Goal: Transaction & Acquisition: Obtain resource

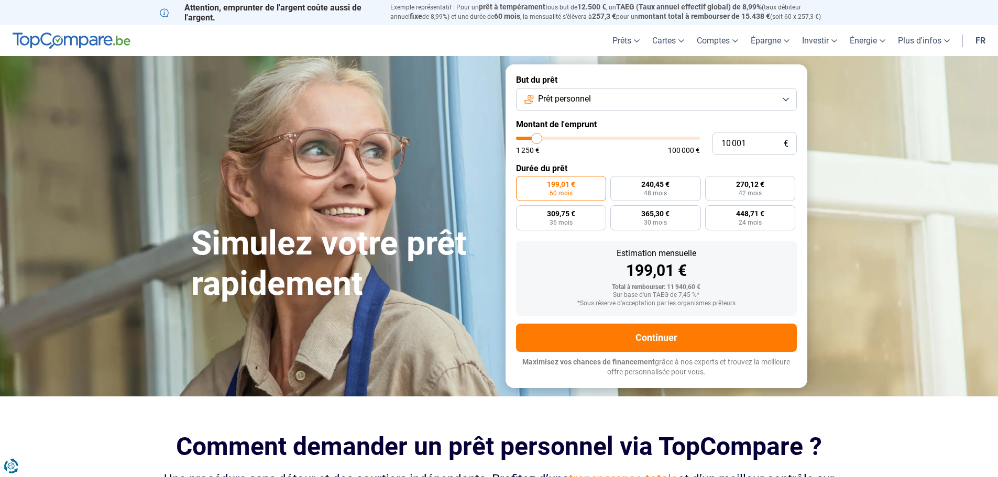
type input "10 500"
type input "10500"
type input "11 000"
type input "11000"
type input "11 250"
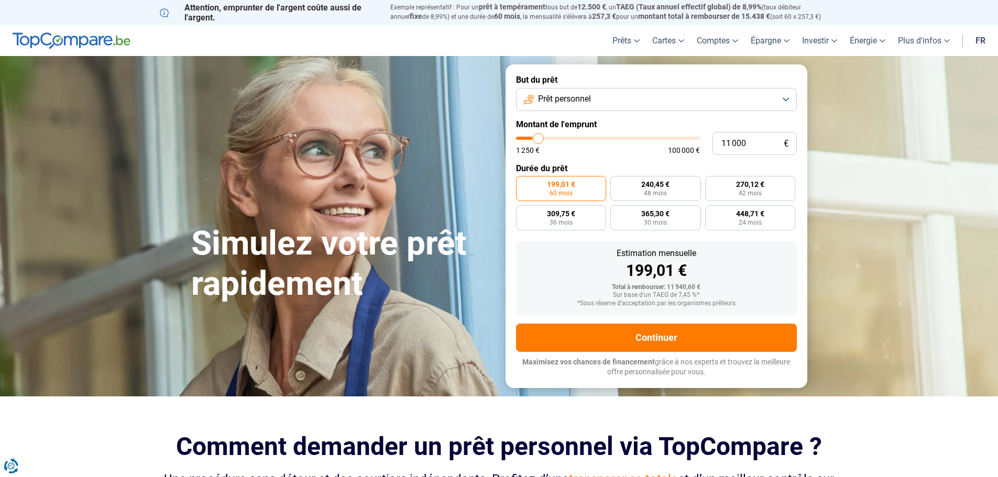
type input "11250"
type input "11 500"
type input "11500"
type input "11 750"
type input "11750"
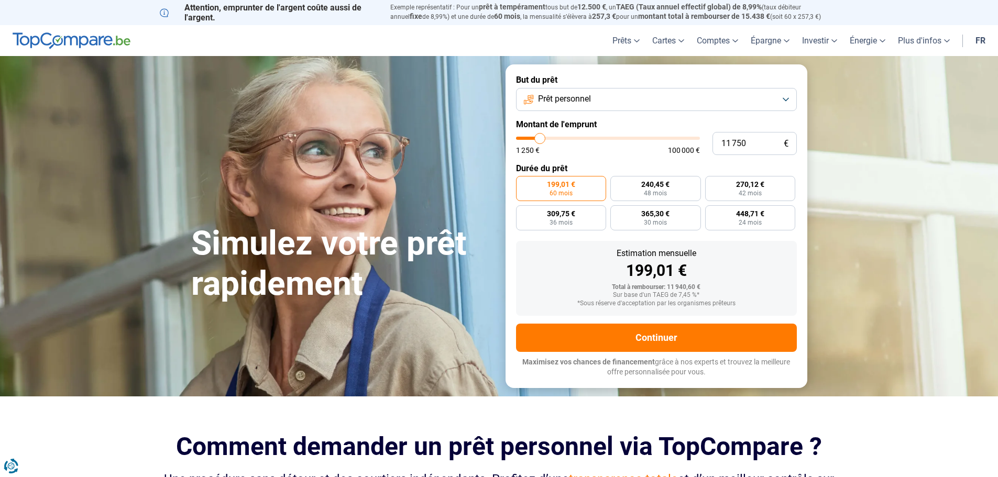
type input "12 000"
type input "12000"
type input "12 500"
type input "12500"
type input "12 000"
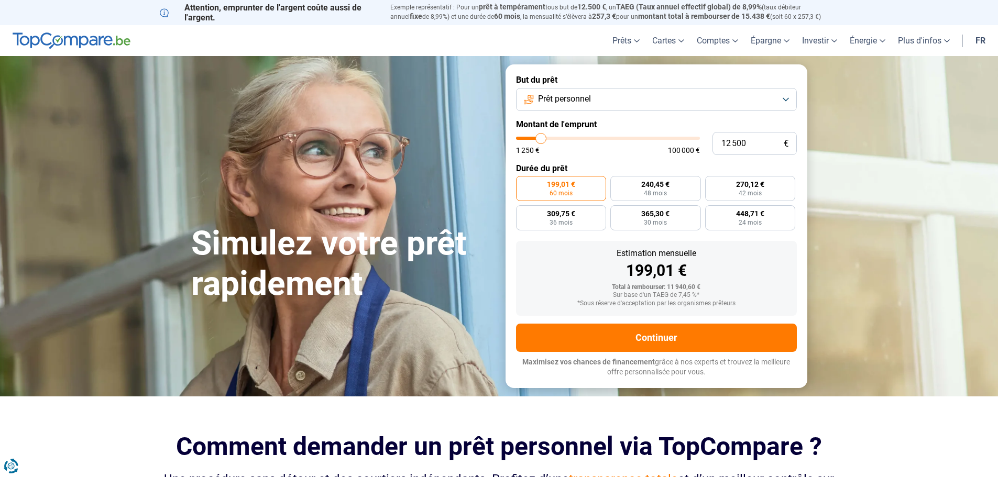
type input "12000"
type input "11 750"
type input "11750"
type input "11 500"
type input "11500"
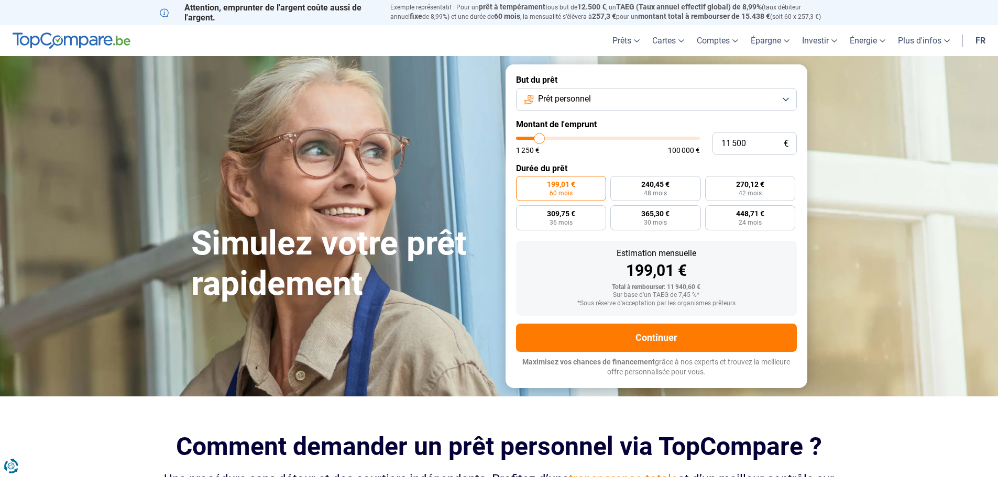
type input "11 250"
type input "11250"
type input "11 500"
type input "11500"
type input "11 750"
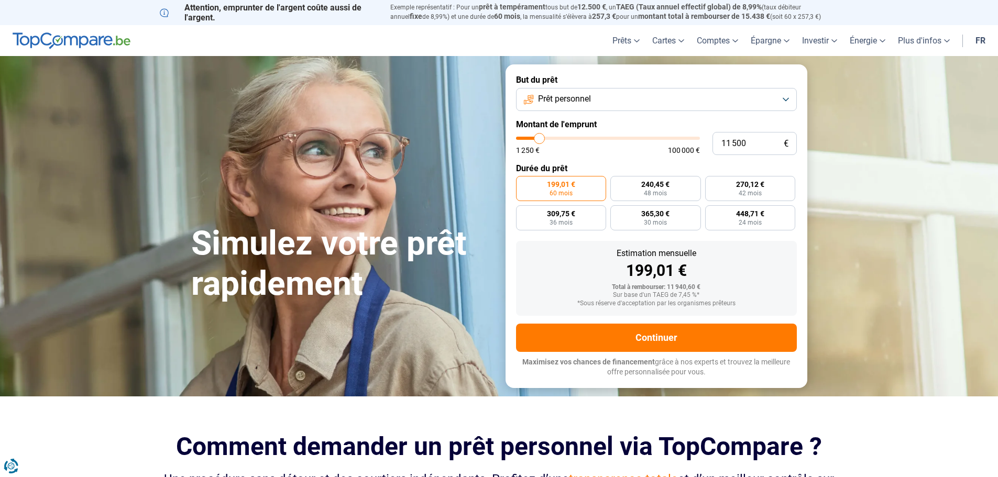
type input "11750"
type input "12 000"
type input "12000"
click at [541, 140] on input "range" at bounding box center [608, 138] width 184 height 3
type input "11 500"
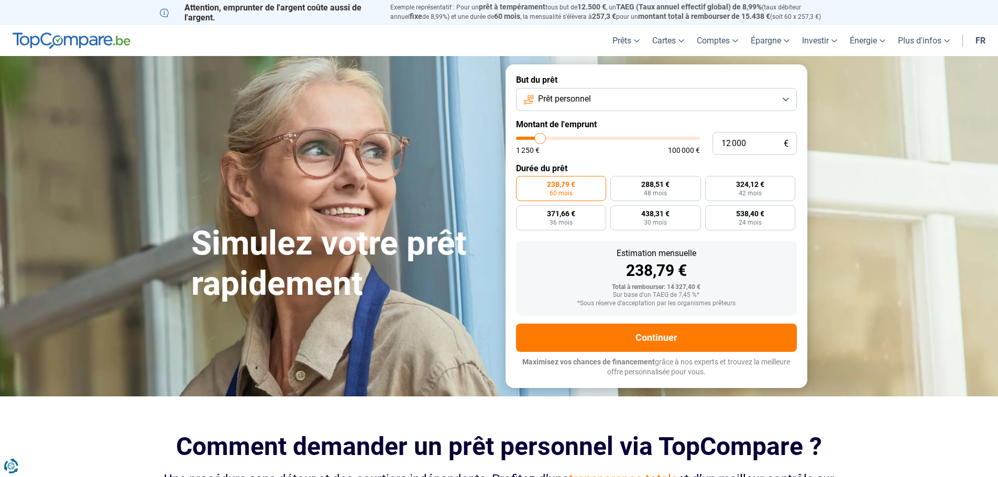
type input "11500"
type input "11 250"
type input "11250"
type input "11 000"
type input "11000"
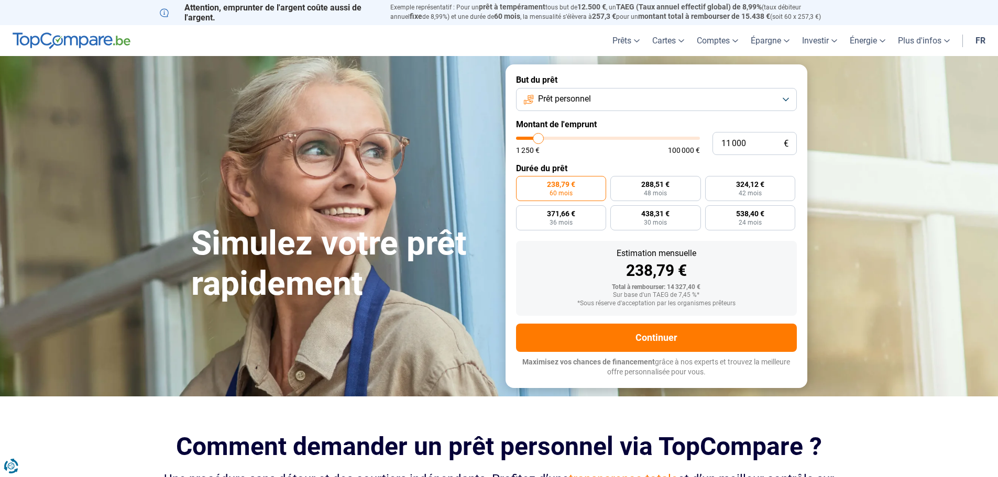
type input "10 250"
type input "10250"
type input "10 000"
type input "10000"
click at [537, 138] on input "range" at bounding box center [608, 138] width 184 height 3
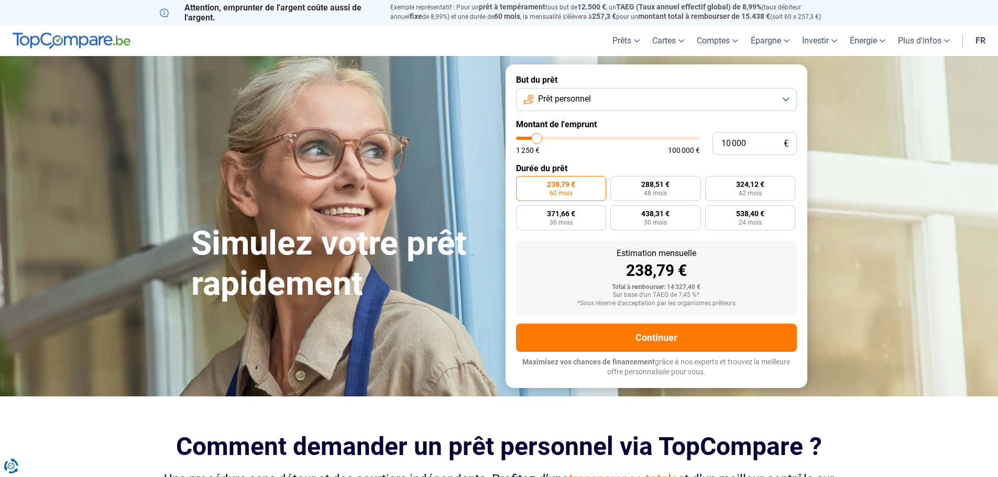
radio input "true"
type input "11 250"
type input "11250"
type input "11 500"
type input "11500"
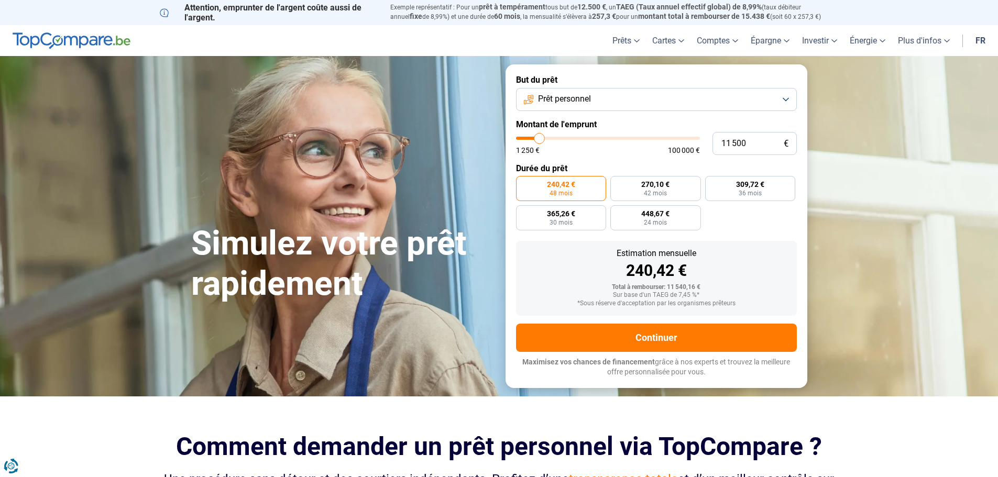
type input "11 750"
type input "11750"
type input "12 000"
type input "12000"
type input "12 500"
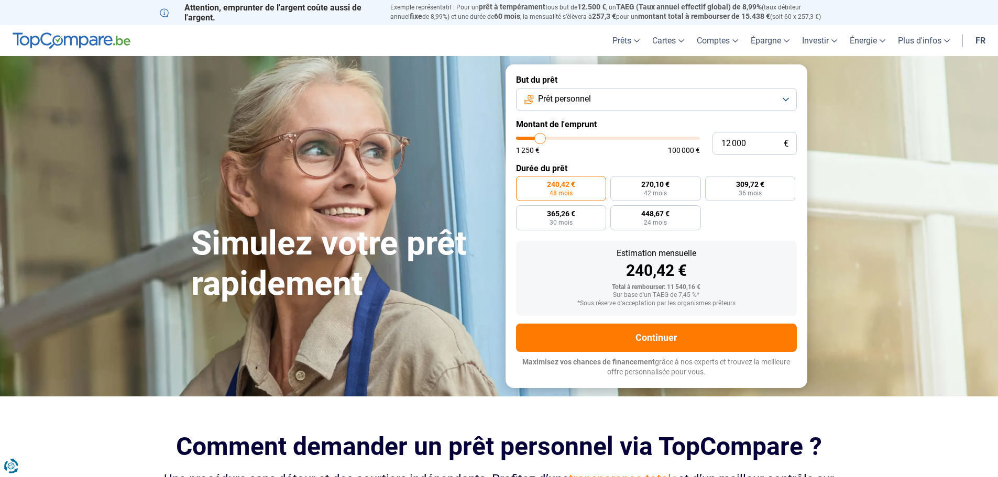
type input "12500"
type input "12 000"
type input "12000"
type input "11 750"
type input "11750"
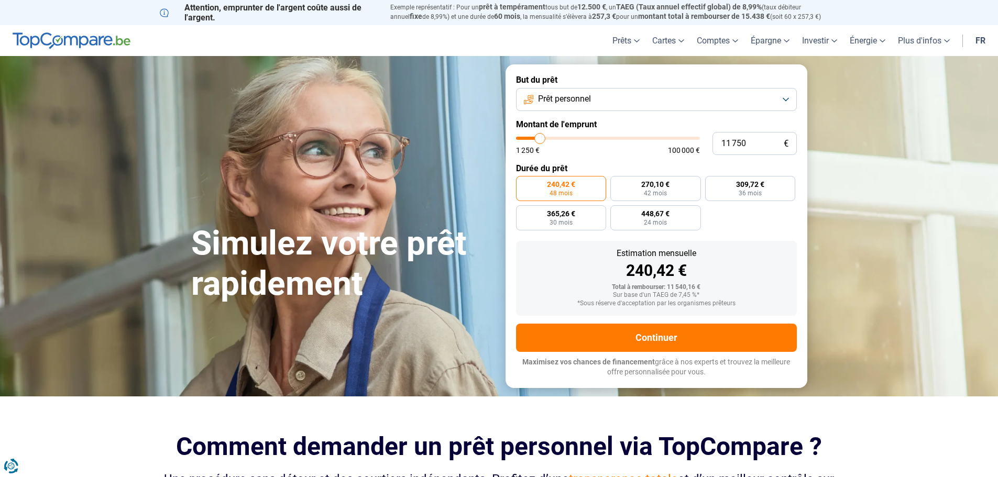
type input "12 000"
type input "12000"
type input "12 500"
type input "12500"
type input "12 750"
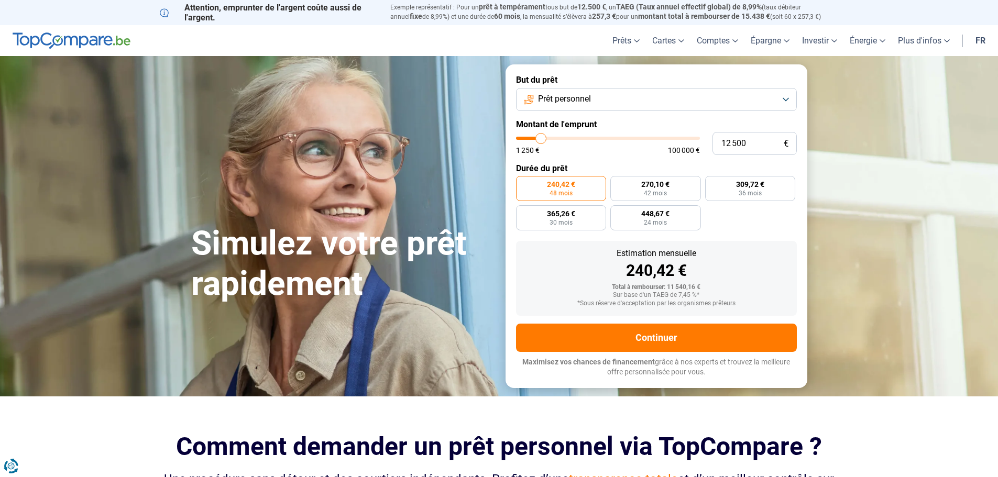
type input "12750"
type input "12 500"
type input "12500"
type input "12 000"
type input "12000"
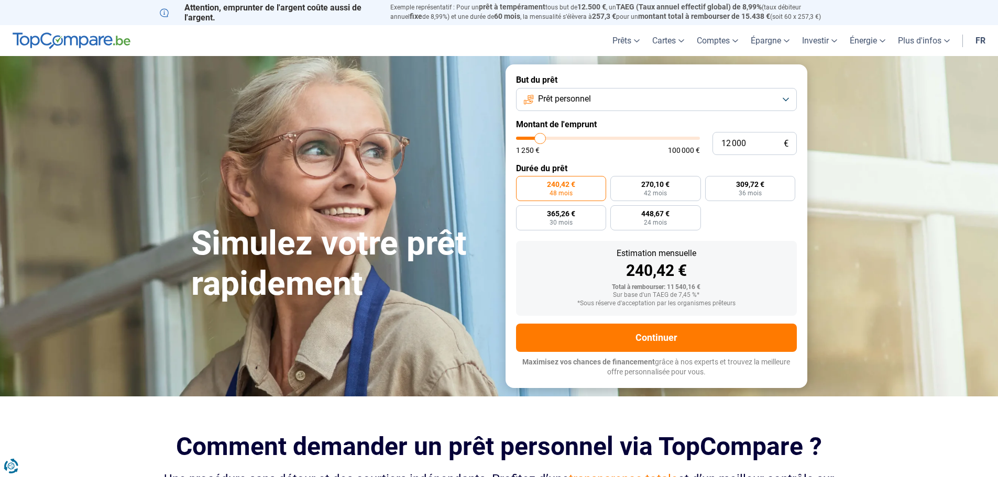
type input "11 750"
type input "11750"
type input "12 000"
type input "12000"
type input "12 500"
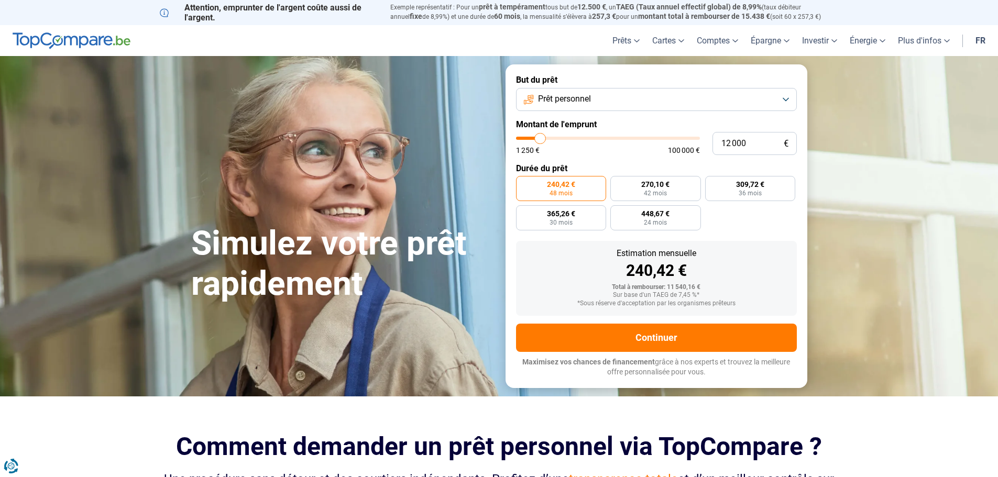
type input "12500"
type input "12 000"
type input "12000"
click at [541, 140] on input "range" at bounding box center [608, 138] width 184 height 3
radio input "false"
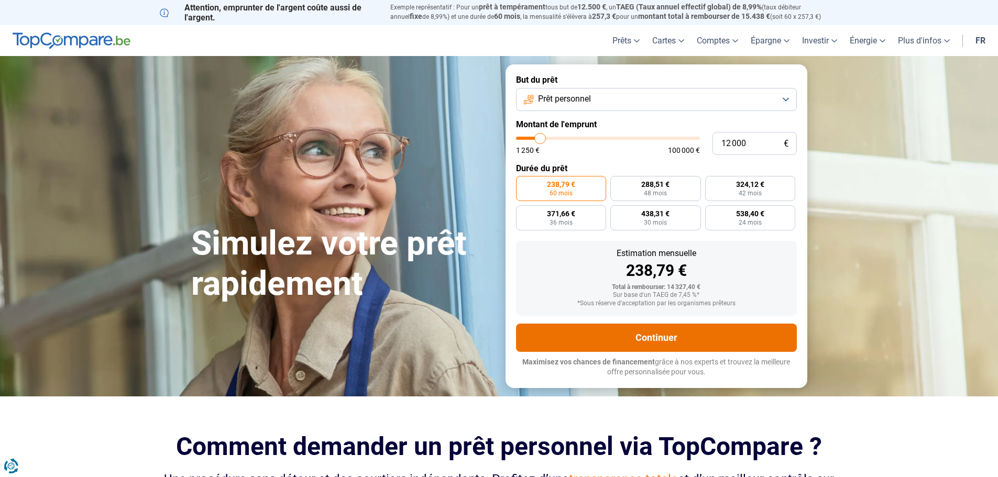
click at [661, 333] on button "Continuer" at bounding box center [656, 338] width 281 height 28
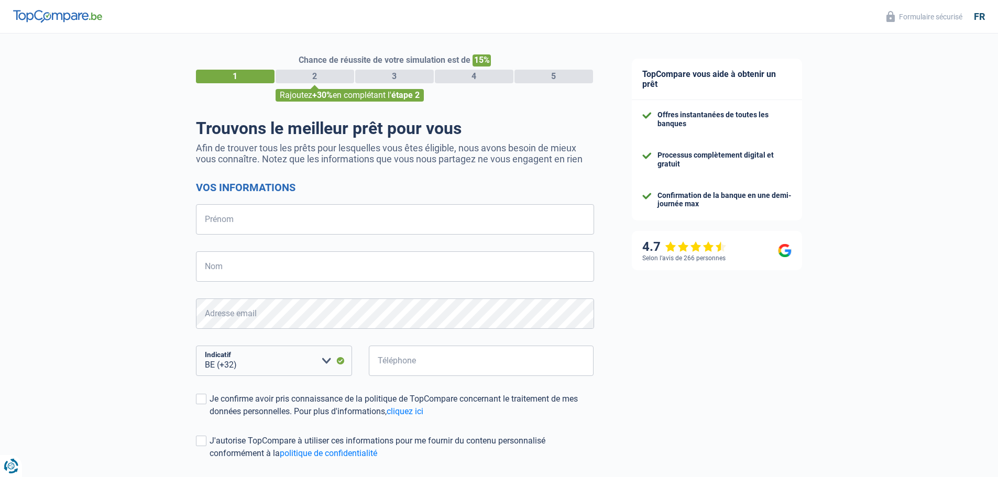
select select "32"
drag, startPoint x: 0, startPoint y: 0, endPoint x: 574, endPoint y: 150, distance: 593.5
click at [574, 150] on main "Chance de réussite de votre simulation est de 15% 1 2 3 4 5 Rajoutez +30% en co…" at bounding box center [499, 302] width 998 height 536
